Goal: Task Accomplishment & Management: Manage account settings

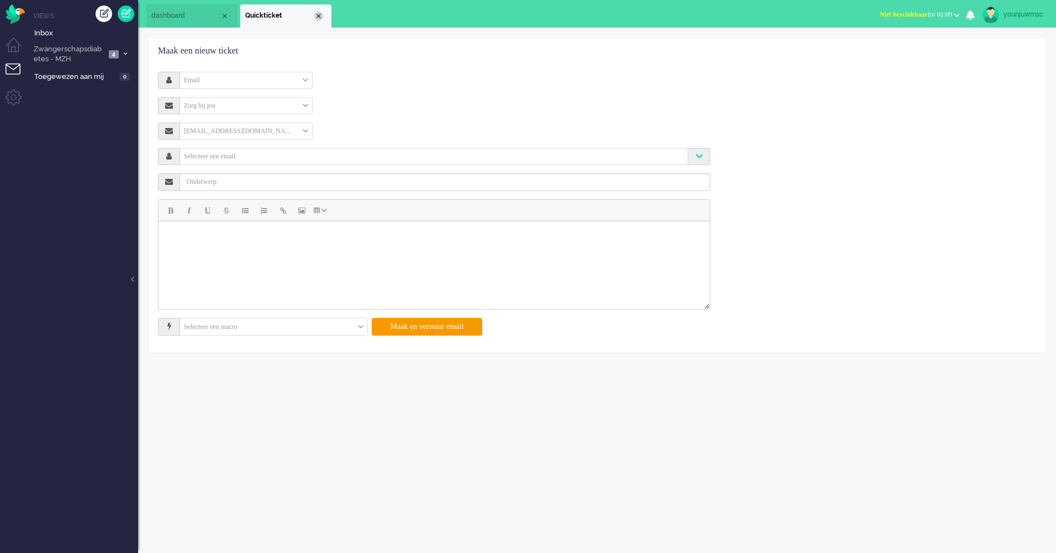
click at [320, 16] on div "Close tab" at bounding box center [318, 16] width 9 height 9
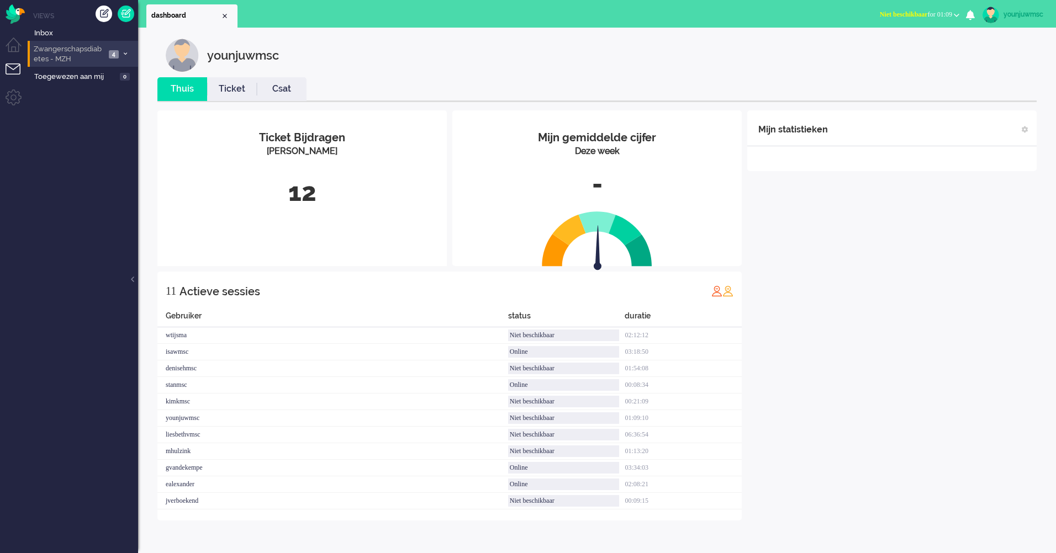
click at [89, 55] on span "Zwangerschapsdiabetes - MZH" at bounding box center [68, 54] width 73 height 20
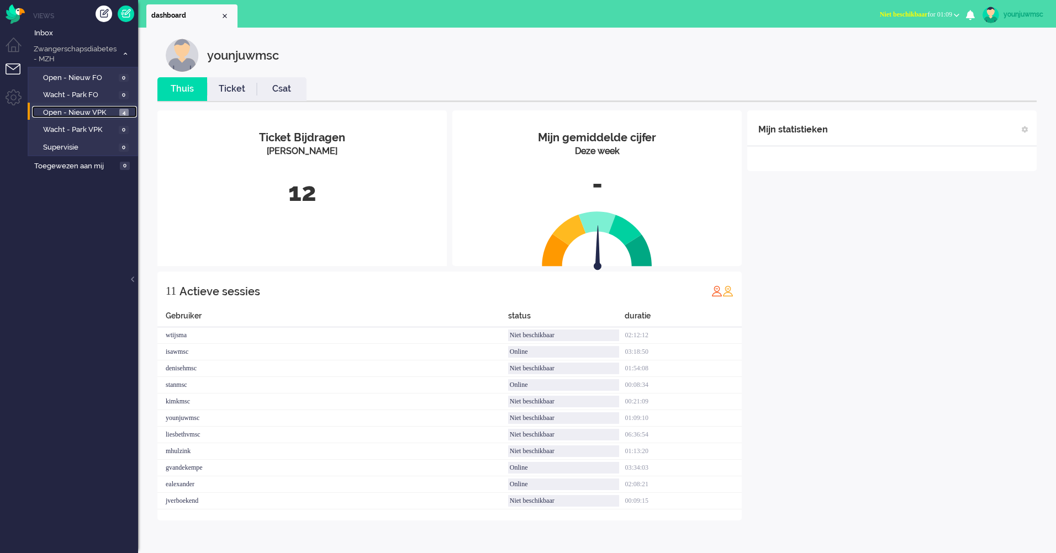
click at [88, 112] on span "Open - Nieuw VPK" at bounding box center [79, 113] width 73 height 10
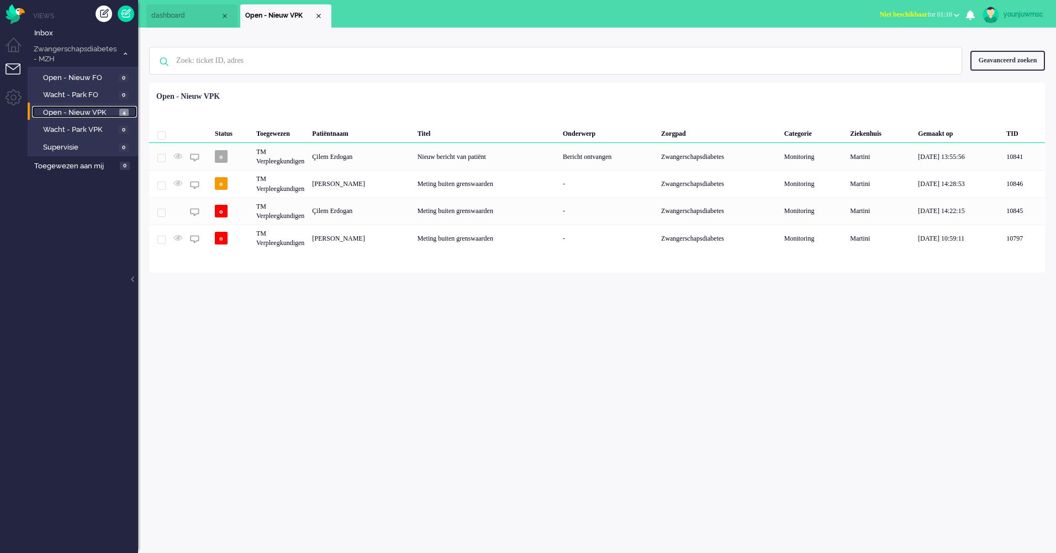
click at [71, 115] on span "Open - Nieuw VPK" at bounding box center [79, 113] width 73 height 10
click at [71, 163] on span "Toegewezen aan mij" at bounding box center [75, 166] width 82 height 10
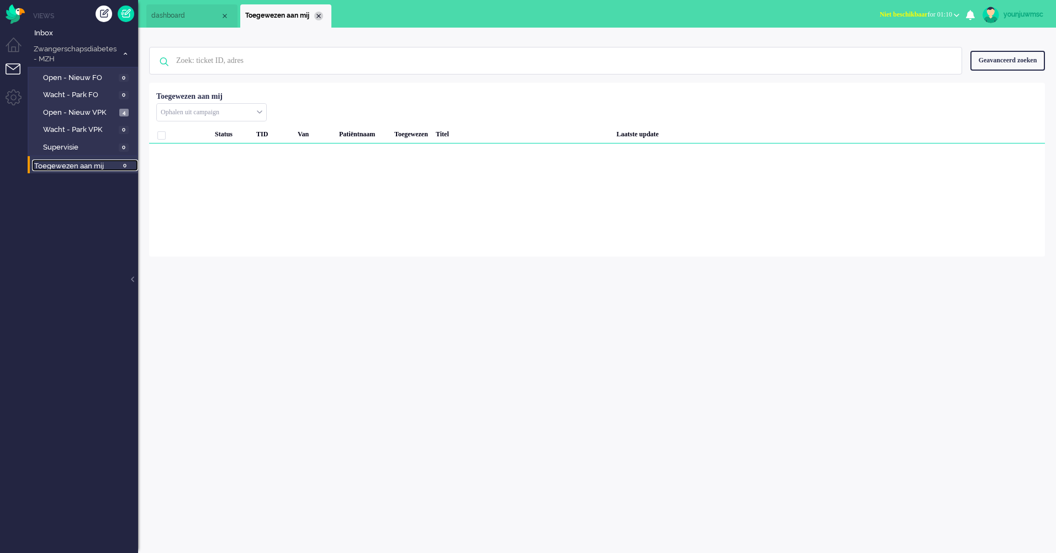
click at [321, 15] on div "Close tab" at bounding box center [318, 16] width 9 height 9
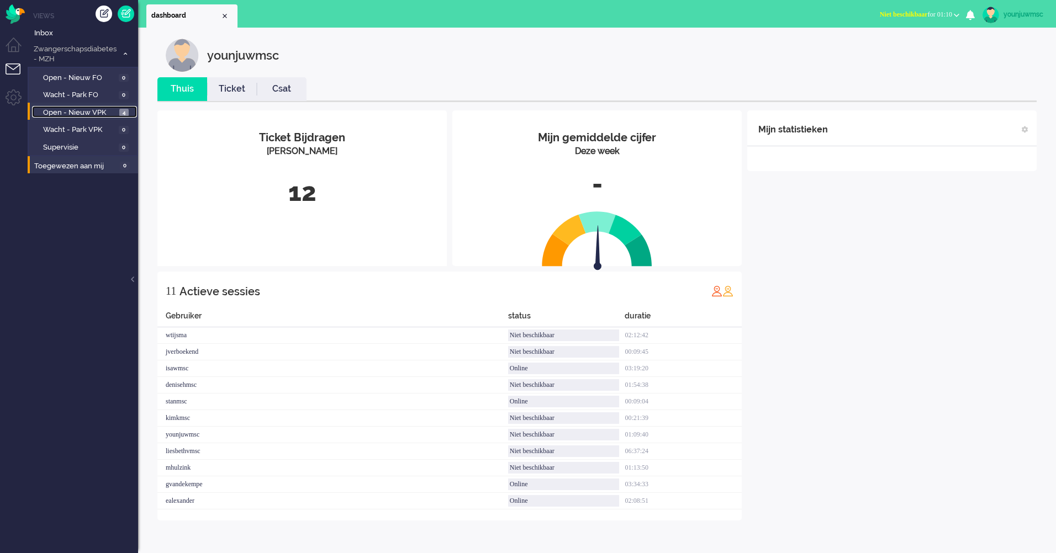
click at [93, 109] on span "Open - Nieuw VPK" at bounding box center [79, 113] width 73 height 10
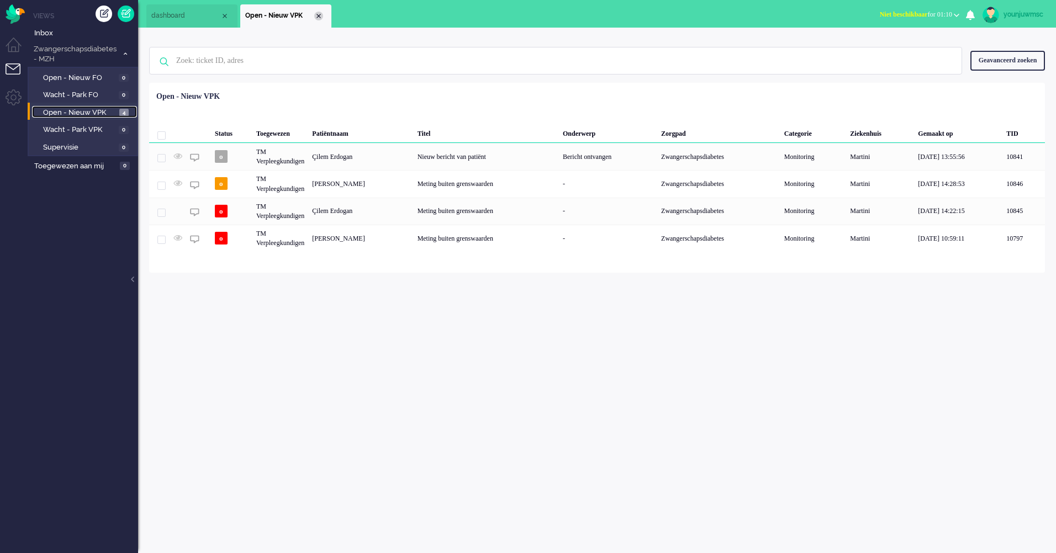
click at [319, 19] on div "Close tab" at bounding box center [318, 16] width 9 height 9
